Goal: Task Accomplishment & Management: Use online tool/utility

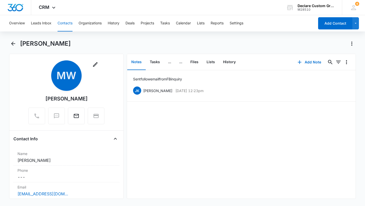
scroll to position [5, 0]
click at [46, 9] on span "CRM" at bounding box center [44, 7] width 11 height 5
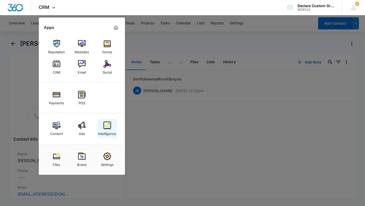
click at [107, 128] on img at bounding box center [107, 125] width 8 height 8
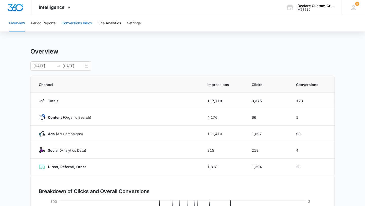
click at [76, 22] on button "Conversions Inbox" at bounding box center [77, 23] width 31 height 16
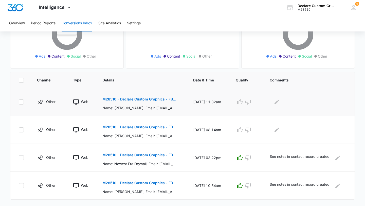
scroll to position [73, 0]
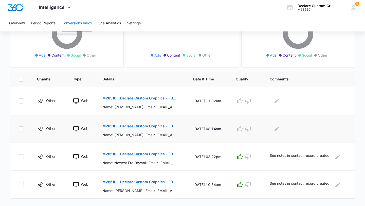
click at [138, 126] on p "M28510 - Declare Custom Graphics - FB - Lead Gen" at bounding box center [139, 126] width 74 height 4
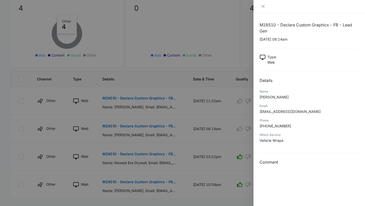
click at [174, 104] on div at bounding box center [182, 103] width 365 height 206
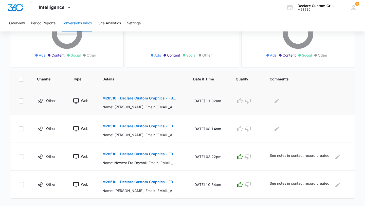
click at [155, 102] on button "M28510 - Declare Custom Graphics - FB - Lead Gen" at bounding box center [139, 98] width 74 height 12
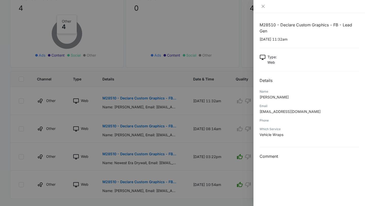
click at [161, 77] on div at bounding box center [182, 103] width 365 height 206
